Goal: Navigation & Orientation: Find specific page/section

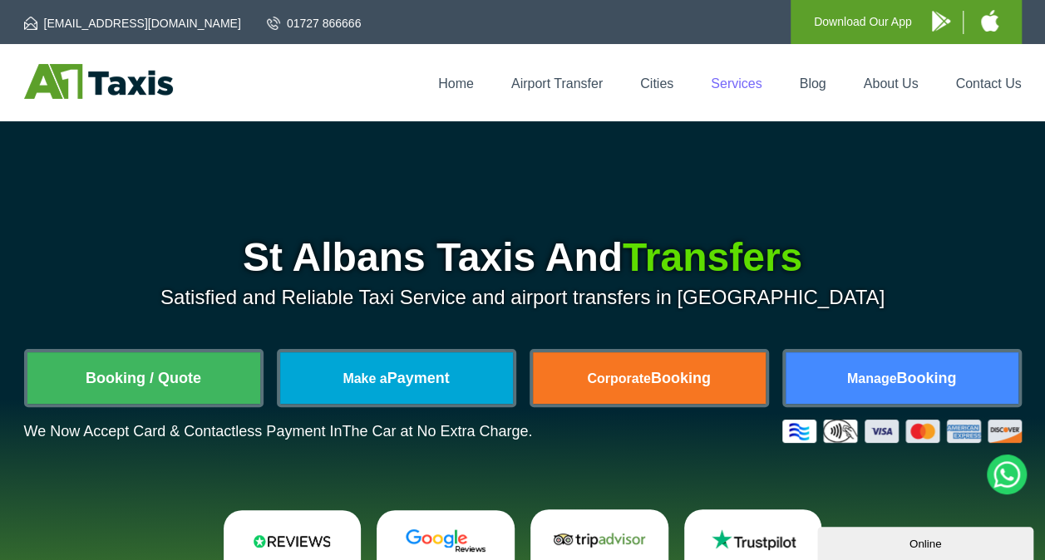
click at [728, 81] on link "Services" at bounding box center [736, 83] width 51 height 14
